Goal: Communication & Community: Ask a question

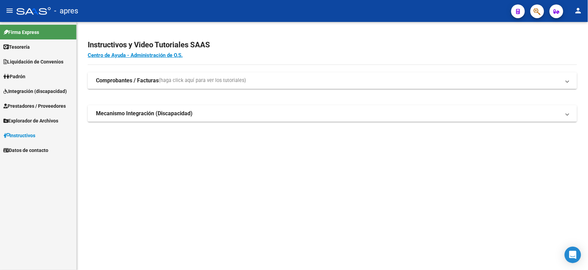
click at [19, 86] on link "Integración (discapacidad)" at bounding box center [38, 91] width 76 height 15
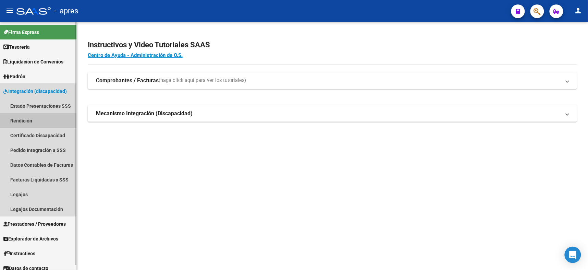
click at [23, 122] on link "Rendición" at bounding box center [38, 120] width 76 height 15
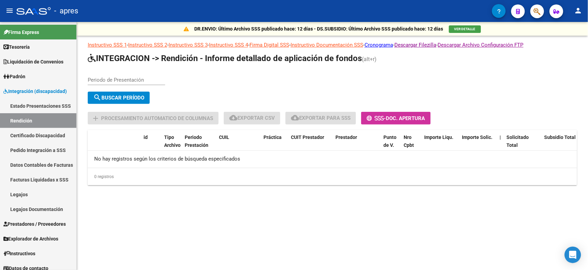
drag, startPoint x: 99, startPoint y: 64, endPoint x: 98, endPoint y: 72, distance: 7.7
click at [99, 66] on app-list-header "INTEGRACION -> Rendición - Informe detallado de aplicación de fondos (alt+r) Pe…" at bounding box center [333, 89] width 490 height 72
click at [101, 77] on input "Periodo de Presentación" at bounding box center [126, 80] width 77 height 6
type input "202504"
click at [125, 95] on span "search Buscar Período" at bounding box center [118, 98] width 51 height 6
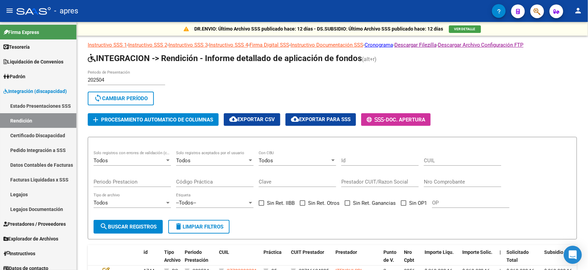
click at [571, 256] on icon "Open Intercom Messenger" at bounding box center [573, 254] width 9 height 9
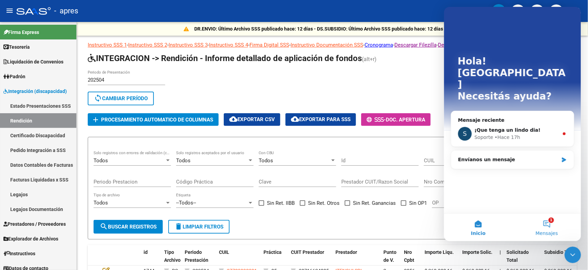
click at [547, 224] on button "1 Mensajes" at bounding box center [547, 226] width 69 height 27
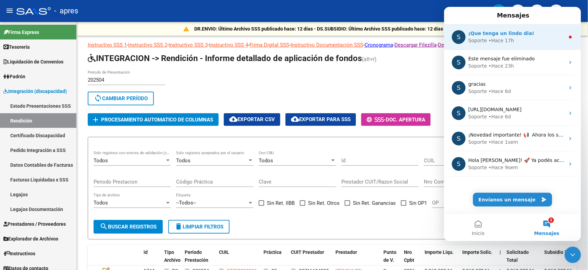
click at [494, 38] on div "• Hace 17h" at bounding box center [502, 40] width 26 height 7
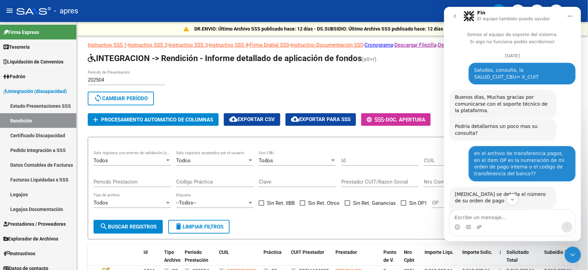
scroll to position [37, 0]
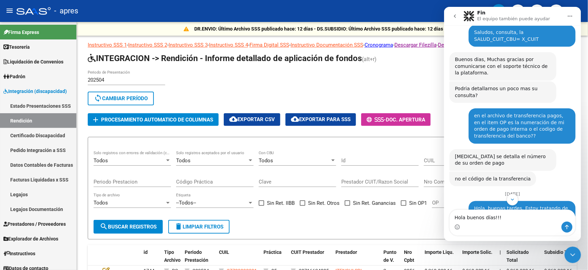
type textarea "Hola buenos días!!!"
click at [566, 229] on icon "Enviar un mensaje…" at bounding box center [566, 226] width 5 height 5
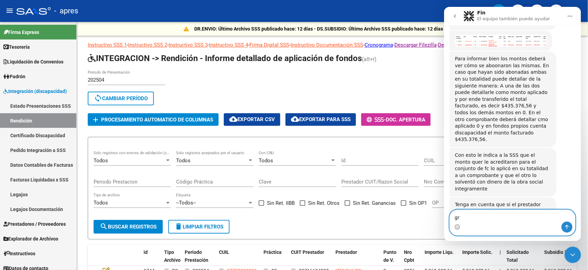
scroll to position [1927, 0]
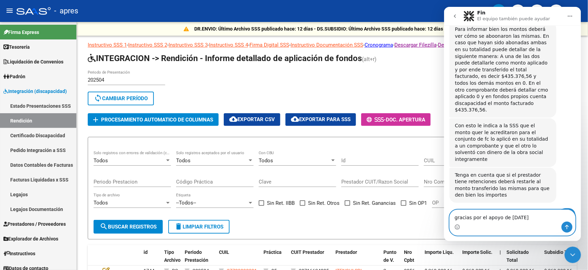
type textarea "gracias por el apoyo de [DATE]"
click at [566, 229] on icon "Enviar un mensaje…" at bounding box center [566, 226] width 5 height 5
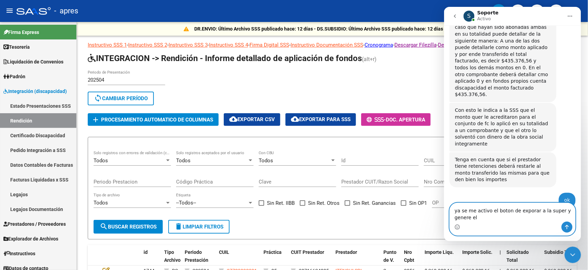
scroll to position [1950, 0]
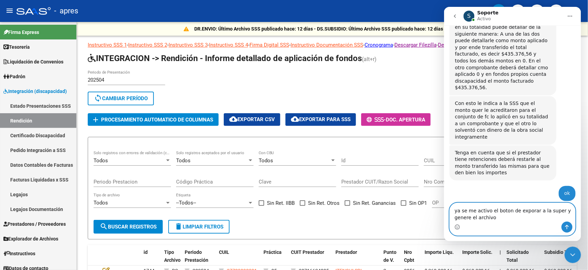
type textarea "ya se me activo el boton de exporar a la super y genere el archivo"
click at [566, 229] on icon "Enviar un mensaje…" at bounding box center [566, 226] width 5 height 5
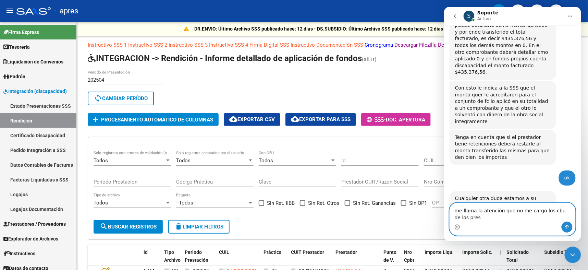
scroll to position [1972, 0]
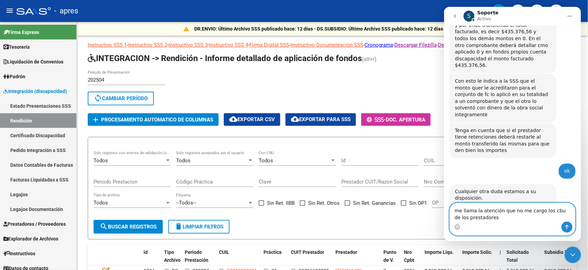
type textarea "me llama la atención que no me cargo los cbu de los prestadores"
click at [566, 229] on icon "Enviar un mensaje…" at bounding box center [566, 226] width 5 height 5
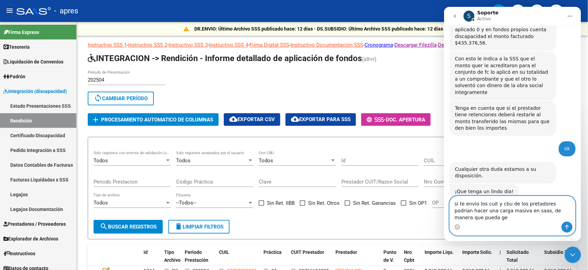
scroll to position [2001, 0]
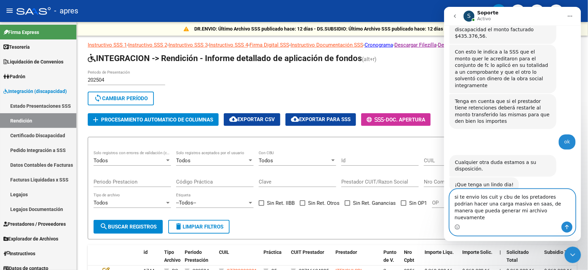
type textarea "si te envio los cuit y cbu de los pretadores podrian hacer una carga masiva en …"
click at [566, 229] on icon "Enviar un mensaje…" at bounding box center [566, 226] width 5 height 5
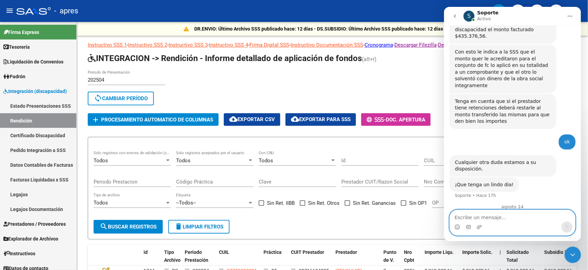
scroll to position [2023, 0]
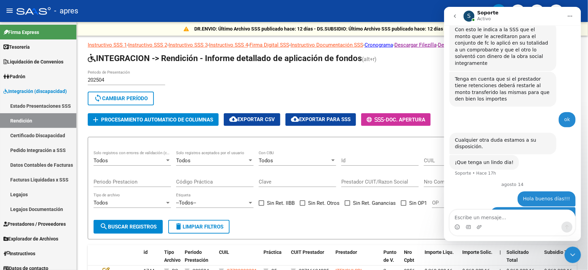
click at [573, 252] on icon "Cerrar Intercom Messenger" at bounding box center [573, 254] width 8 height 8
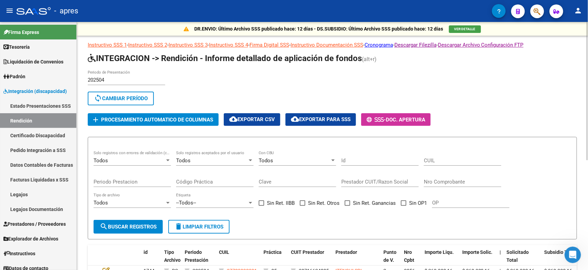
scroll to position [2049, 0]
click at [570, 255] on icon "Abrir Intercom Messenger" at bounding box center [572, 254] width 11 height 11
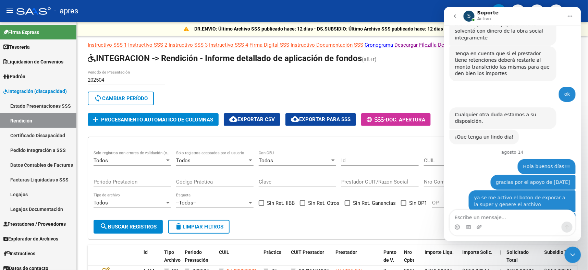
scroll to position [2083, 0]
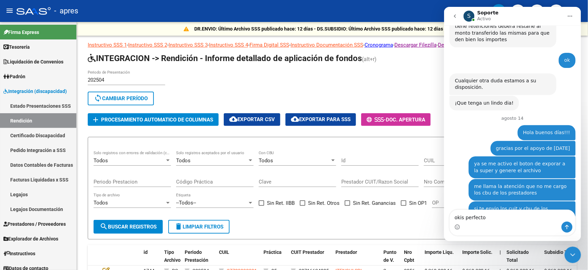
type textarea "okis perfecto"
click at [567, 231] on button "Enviar un mensaje…" at bounding box center [567, 226] width 11 height 11
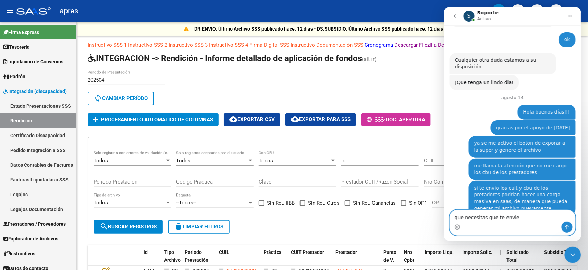
type textarea "que necesitas que te envie"
click at [569, 227] on icon "Enviar un mensaje…" at bounding box center [566, 226] width 5 height 5
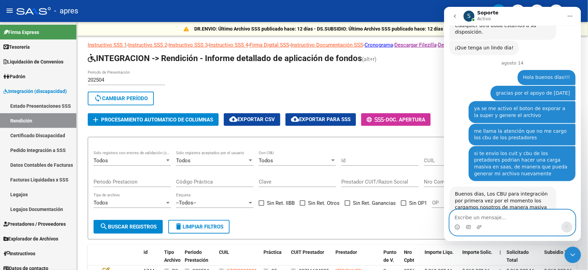
click at [473, 218] on textarea "Escribe un mensaje..." at bounding box center [512, 215] width 125 height 12
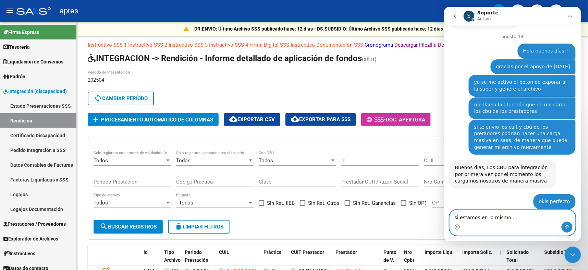
scroll to position [2172, 0]
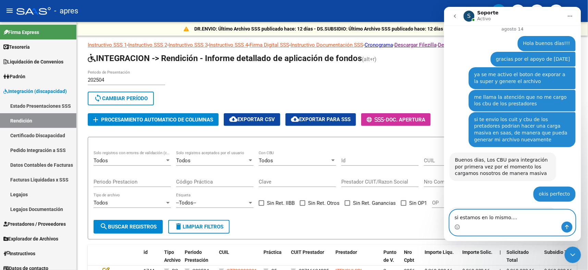
type textarea "si estamos en lo mismo...."
click at [565, 222] on button "Enviar un mensaje…" at bounding box center [567, 226] width 11 height 11
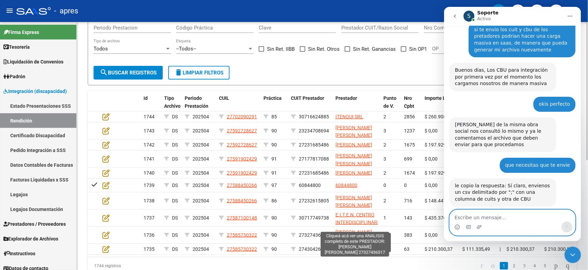
scroll to position [198, 0]
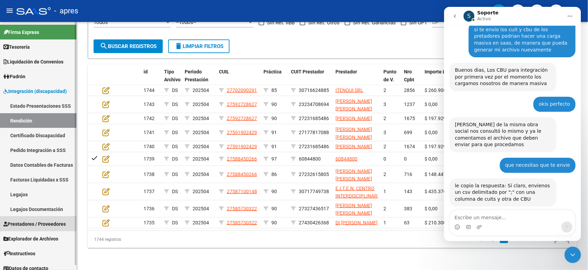
click at [30, 222] on span "Prestadores / Proveedores" at bounding box center [34, 224] width 62 height 8
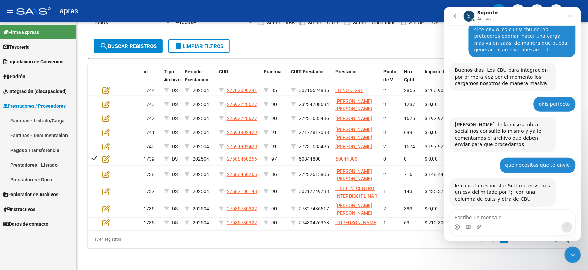
click at [34, 134] on link "Facturas - Documentación" at bounding box center [38, 135] width 76 height 15
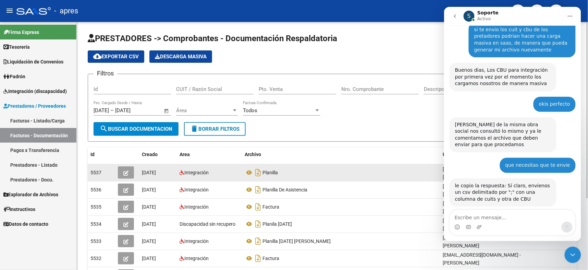
click at [125, 169] on span "button" at bounding box center [125, 172] width 5 height 6
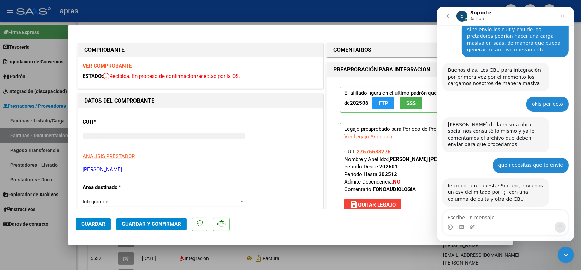
type input "$ 0,00"
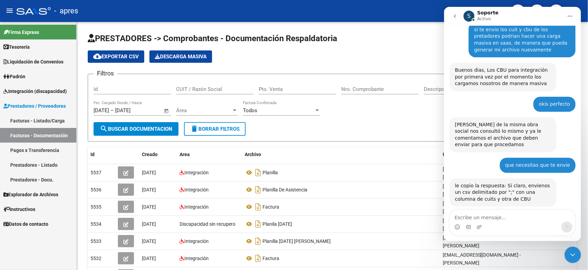
click at [22, 148] on link "Pagos x Transferencia" at bounding box center [38, 150] width 76 height 15
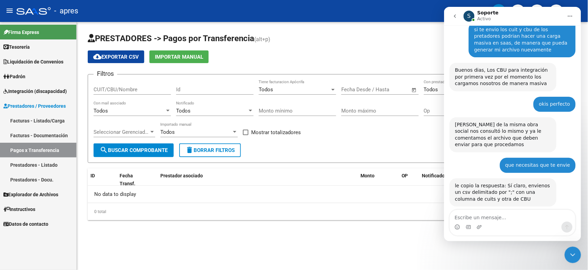
click at [41, 166] on link "Prestadores - Listado" at bounding box center [38, 164] width 76 height 15
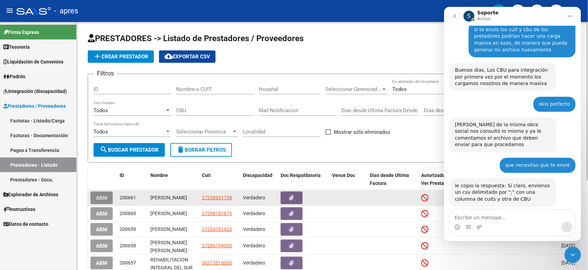
click at [101, 195] on span "ABM" at bounding box center [101, 198] width 11 height 6
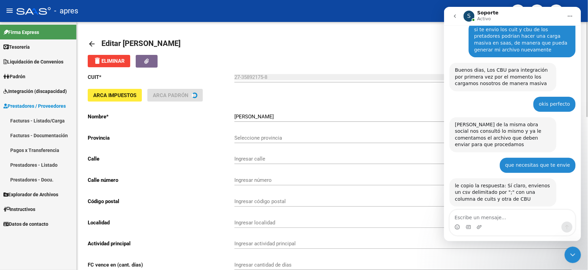
type input "[PERSON_NAME]"
type input "1853"
type input "1888"
type input "[PERSON_NAME]"
type input "869090"
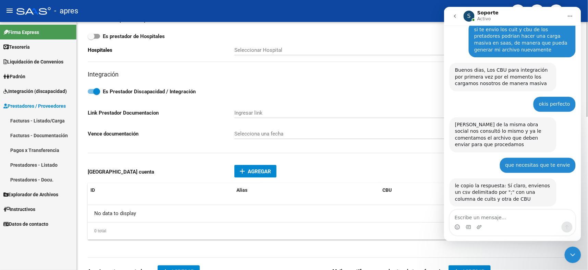
scroll to position [247, 0]
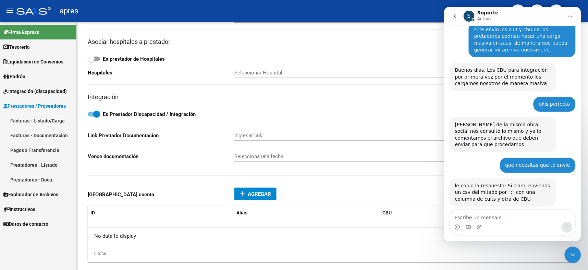
click at [570, 247] on div "Cerrar Intercom Messenger" at bounding box center [573, 254] width 16 height 16
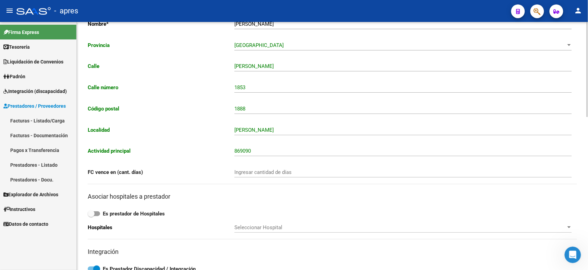
scroll to position [0, 0]
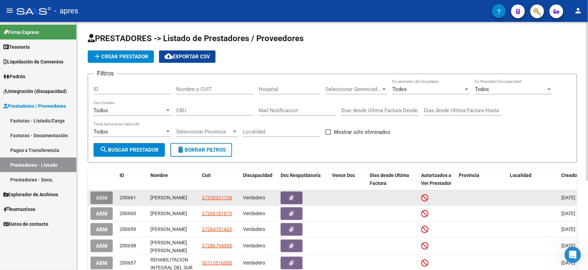
click at [97, 196] on span "ABM" at bounding box center [101, 198] width 11 height 6
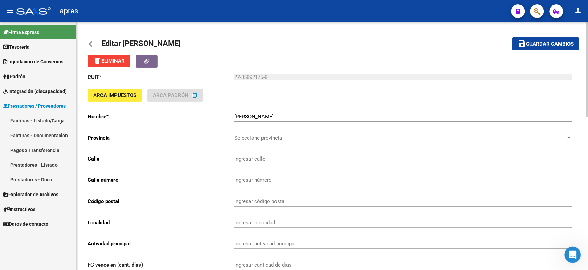
type input "[PERSON_NAME]"
type input "1853"
type input "1888"
type input "[PERSON_NAME]"
type input "869090"
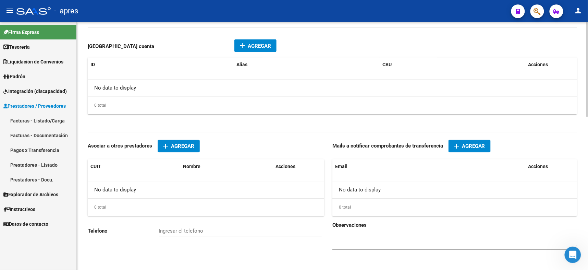
scroll to position [401, 0]
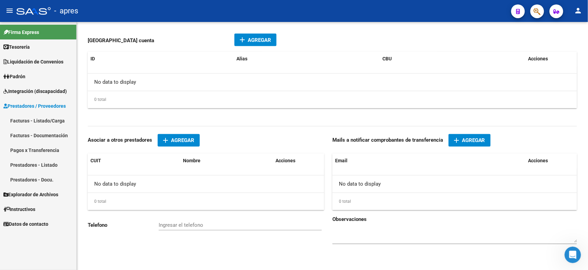
click at [568, 259] on div "Abrir Intercom Messenger" at bounding box center [573, 254] width 23 height 23
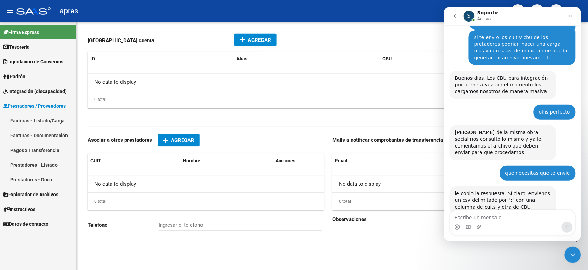
scroll to position [2262, 0]
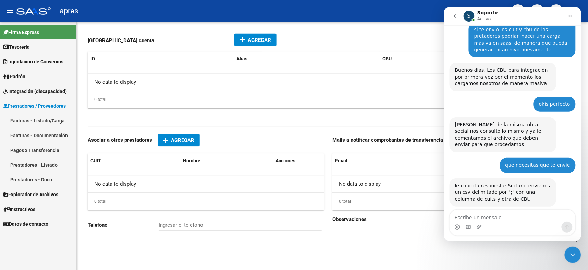
click at [486, 219] on textarea "Escribe un mensaje..." at bounding box center [512, 215] width 125 height 12
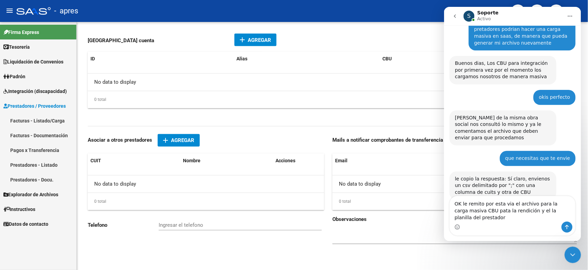
scroll to position [2276, 0]
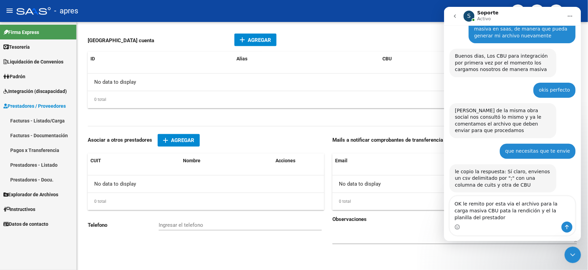
click at [483, 211] on textarea "OK le remito por esta via el archivo para la carga masiva CBU pata la rendición…" at bounding box center [512, 208] width 125 height 25
click at [193, 29] on div "add Agregar Prestador cuenta ID Alias CBU Acciones No data to display 0 total 1" at bounding box center [333, 73] width 490 height 89
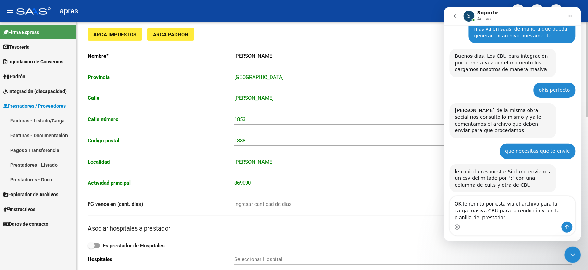
scroll to position [0, 0]
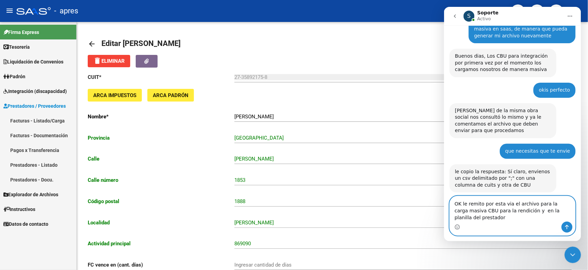
click at [475, 219] on textarea "OK le remito por esta via el archivo para la carga masiva CBU para la rendición…" at bounding box center [512, 208] width 125 height 25
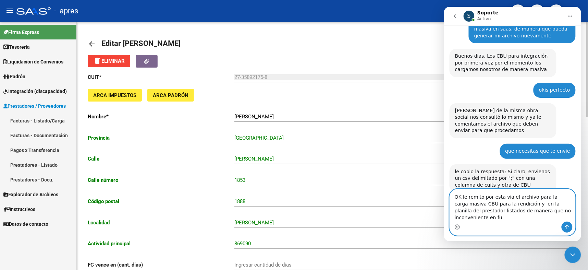
scroll to position [2283, 0]
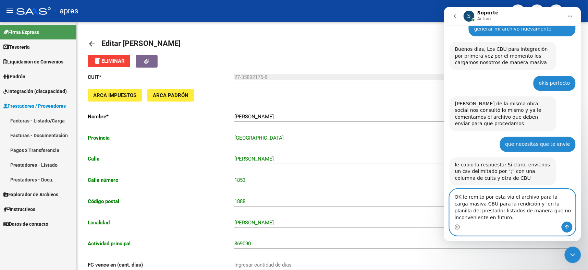
click at [463, 195] on textarea "OK le remito por esta via el archivo para la carga masiva CBU para la rendición…" at bounding box center [512, 205] width 125 height 32
click at [532, 209] on textarea "OK Te remito por esta via el archivo para la carga masiva CBU para la rendición…" at bounding box center [512, 205] width 125 height 32
type textarea "OK Te remito por esta via el archivo para la carga masiva CBU para la rendición…"
click at [566, 223] on button "Enviar un mensaje…" at bounding box center [567, 226] width 11 height 11
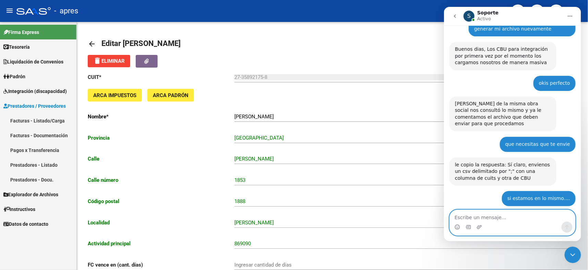
scroll to position [2303, 0]
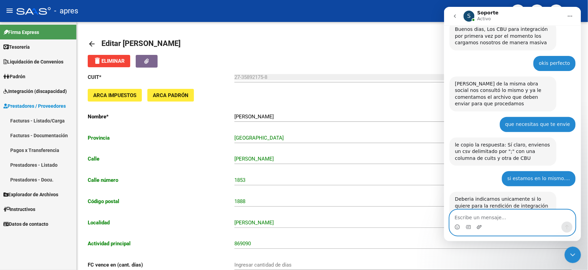
click at [478, 228] on icon "Adjuntar un archivo" at bounding box center [479, 227] width 5 height 4
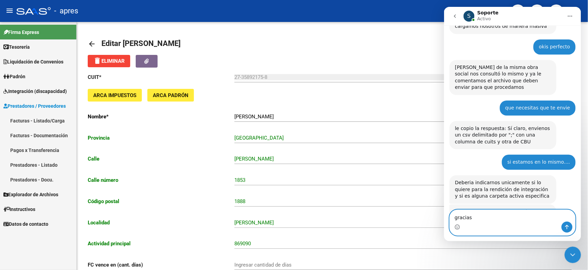
type textarea "gracias"
drag, startPoint x: 568, startPoint y: 227, endPoint x: 547, endPoint y: 193, distance: 39.8
click at [568, 225] on icon "Enviar un mensaje…" at bounding box center [566, 226] width 5 height 5
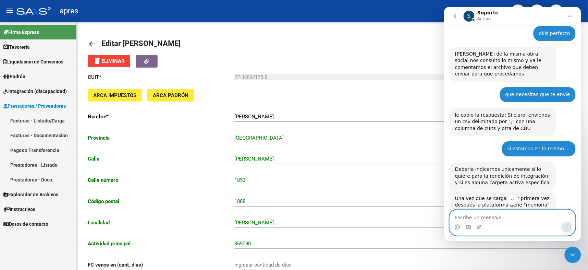
scroll to position [2335, 0]
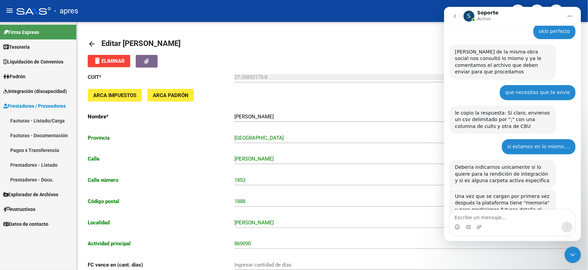
click at [575, 257] on icon "Cerrar Intercom Messenger" at bounding box center [573, 254] width 8 height 8
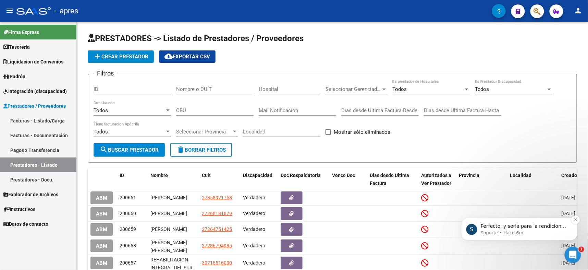
click at [550, 231] on p "Soporte • Hace 6m" at bounding box center [525, 232] width 88 height 6
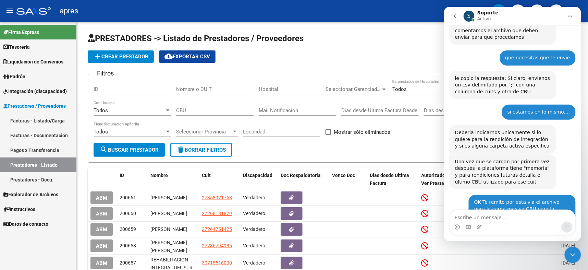
scroll to position [2374, 0]
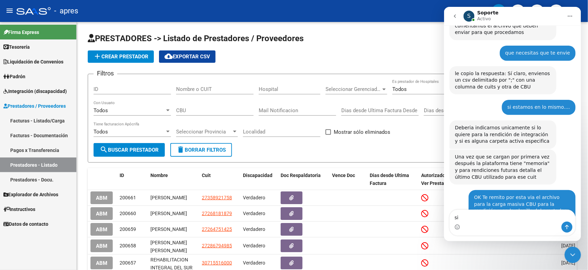
type textarea "si"
click at [564, 227] on icon "Enviar un mensaje…" at bounding box center [566, 226] width 5 height 5
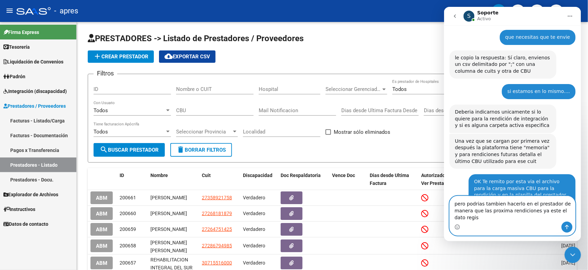
scroll to position [2396, 0]
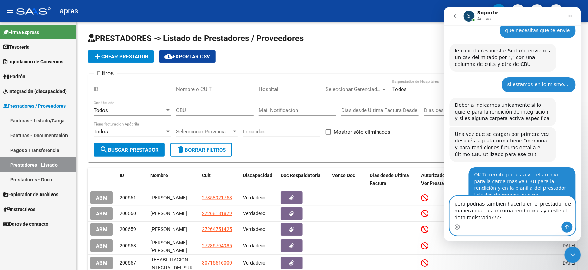
type textarea "pero podrias tambien hacerlo en el prestador de manera que las proxima rendicio…"
click at [571, 229] on button "Enviar un mensaje…" at bounding box center [567, 226] width 11 height 11
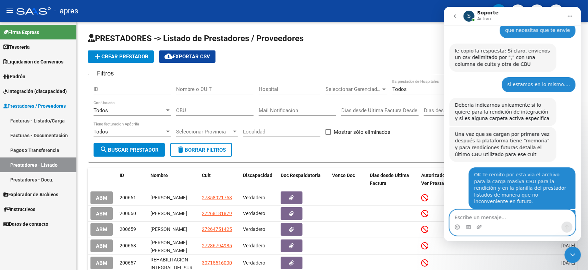
scroll to position [2412, 0]
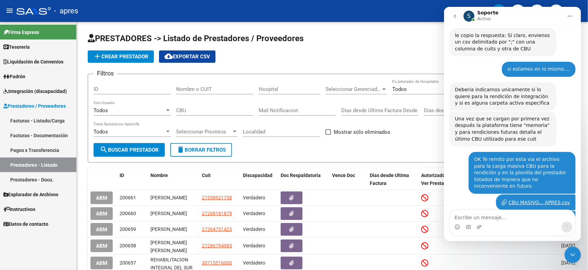
click at [576, 257] on icon "Cerrar Intercom Messenger" at bounding box center [573, 254] width 8 height 8
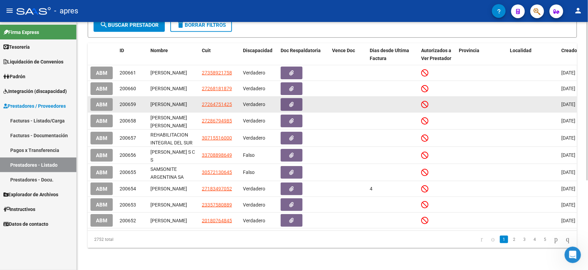
scroll to position [140, 0]
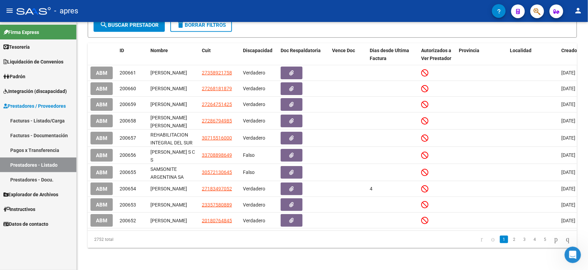
click at [573, 252] on icon "Abrir Intercom Messenger" at bounding box center [573, 254] width 5 height 5
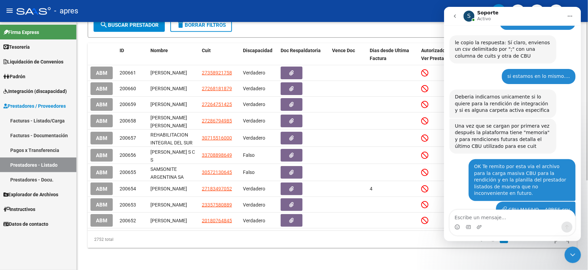
scroll to position [2412, 0]
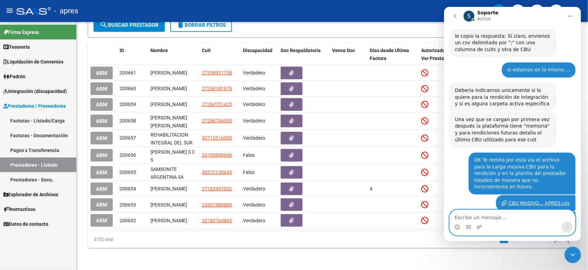
click at [492, 216] on textarea "Escribe un mensaje..." at bounding box center [512, 215] width 125 height 12
type textarea "me podrias avisar cuando este listo"
click at [564, 230] on button "Enviar un mensaje…" at bounding box center [567, 226] width 11 height 11
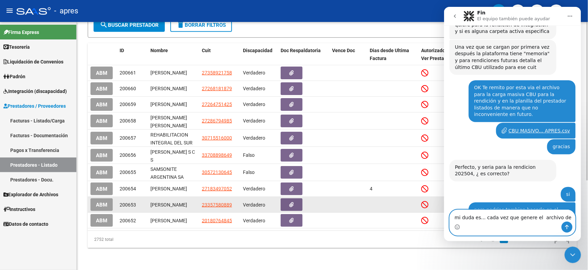
scroll to position [2477, 0]
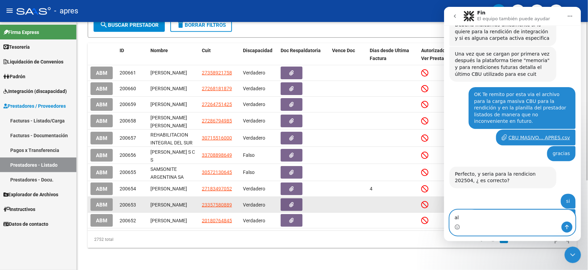
type textarea "a"
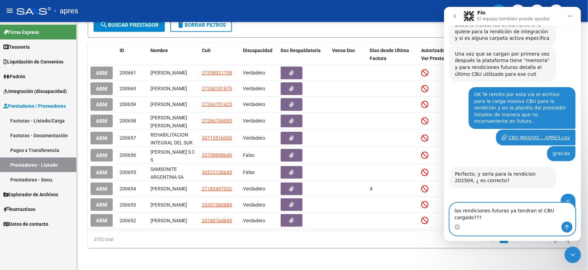
type textarea "las rendiciones futuras ya tendran el CBU cargado???"
click at [567, 223] on button "Enviar un mensaje…" at bounding box center [567, 226] width 11 height 11
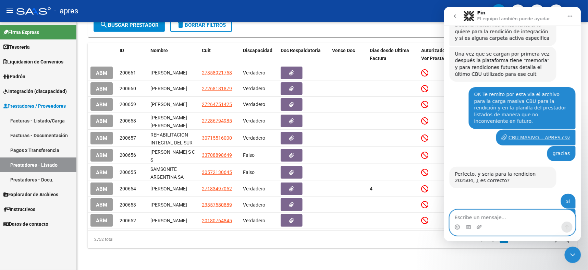
scroll to position [2504, 0]
